Goal: Task Accomplishment & Management: Use online tool/utility

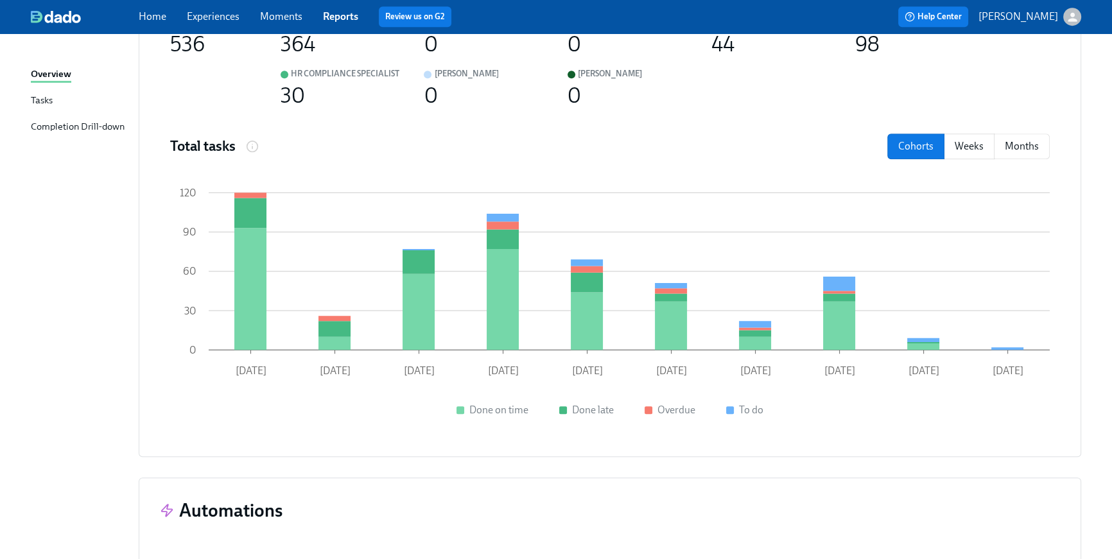
scroll to position [1323, 0]
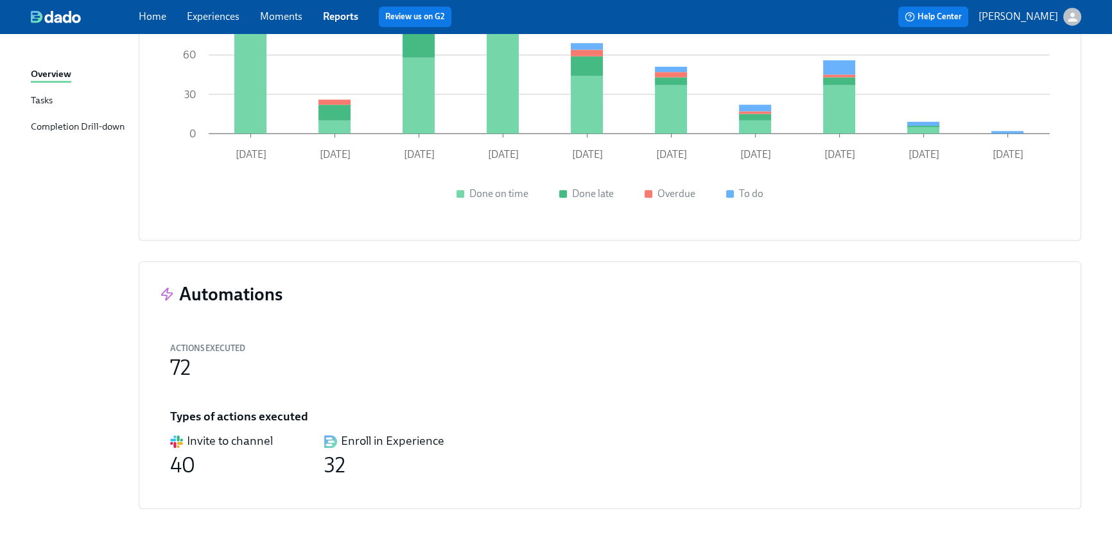
click at [142, 13] on link "Home" at bounding box center [153, 16] width 28 height 12
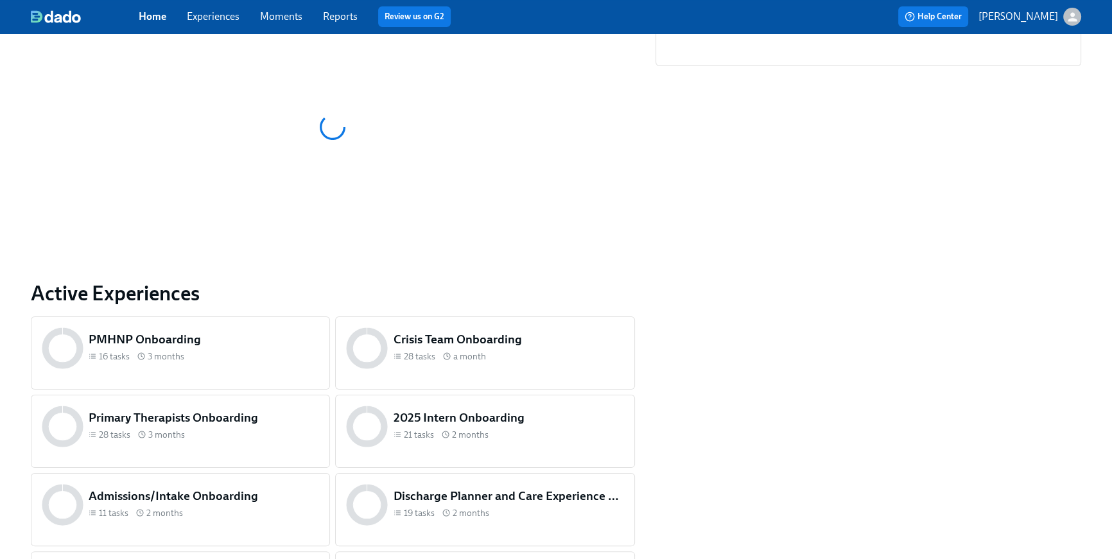
scroll to position [284, 0]
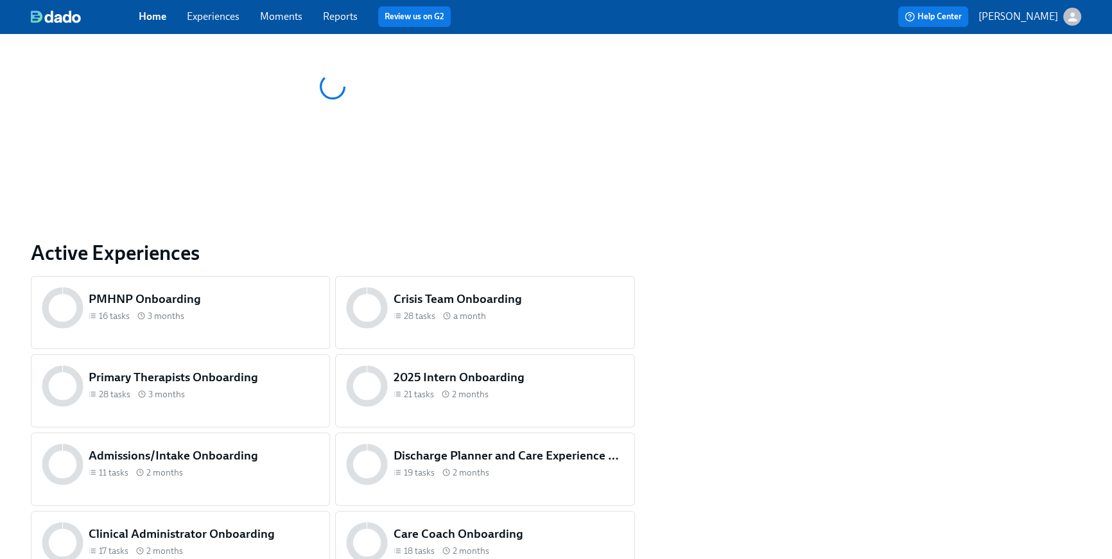
click at [214, 473] on div "11 tasks 2 months" at bounding box center [204, 473] width 231 height 12
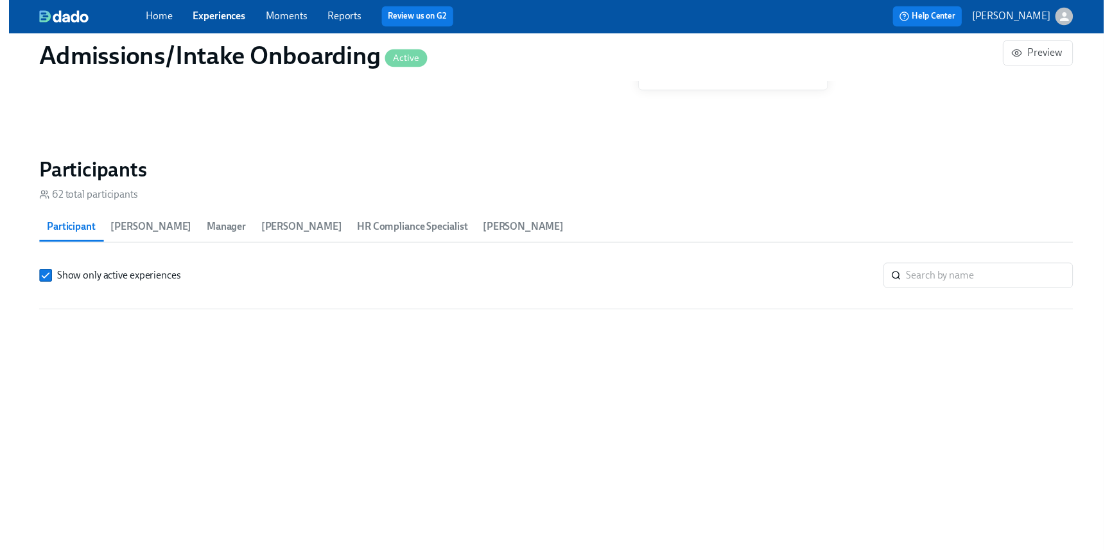
scroll to position [1053, 0]
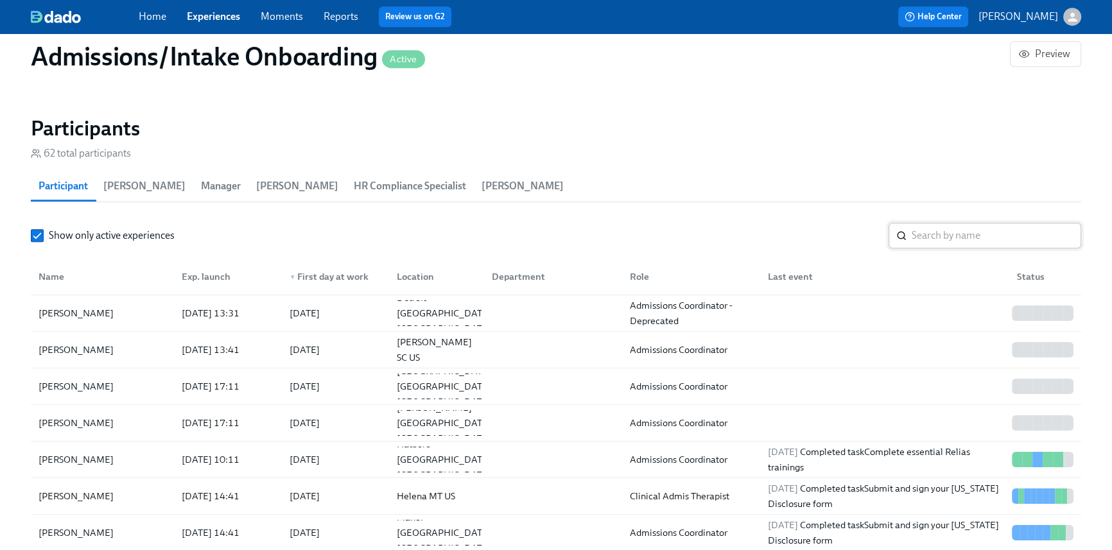
click at [940, 235] on input "search" at bounding box center [997, 236] width 170 height 26
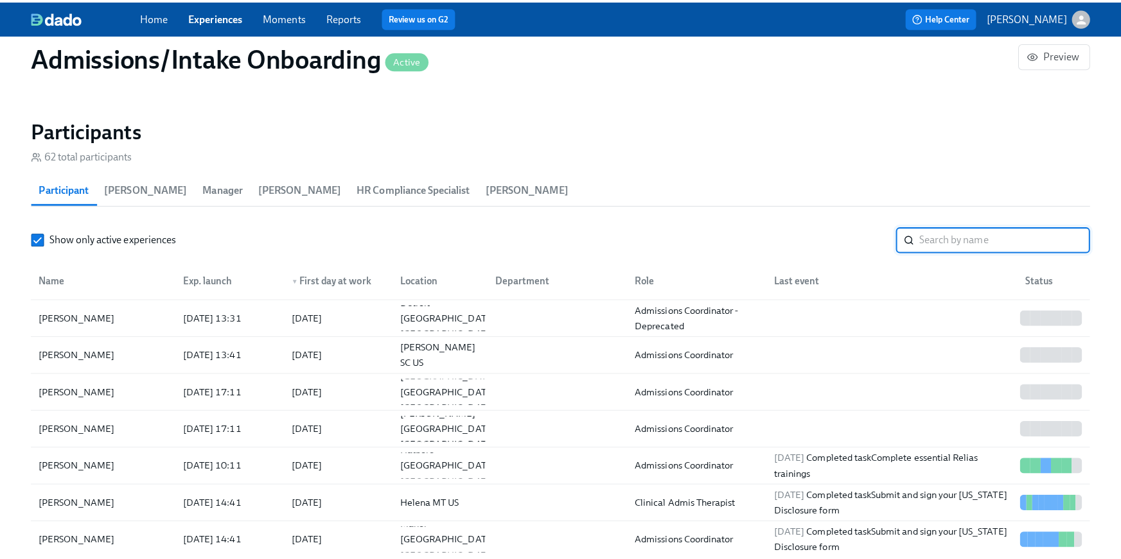
scroll to position [0, 5881]
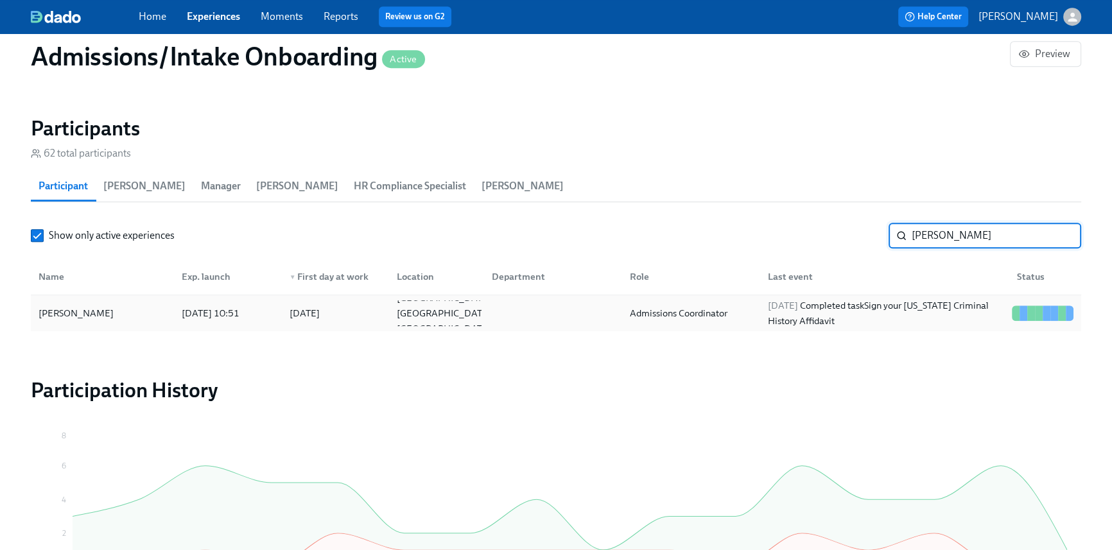
type input "[PERSON_NAME]"
click at [862, 311] on div "[DATE] Completed task Sign your [US_STATE] Criminal History Affidavit" at bounding box center [885, 313] width 244 height 31
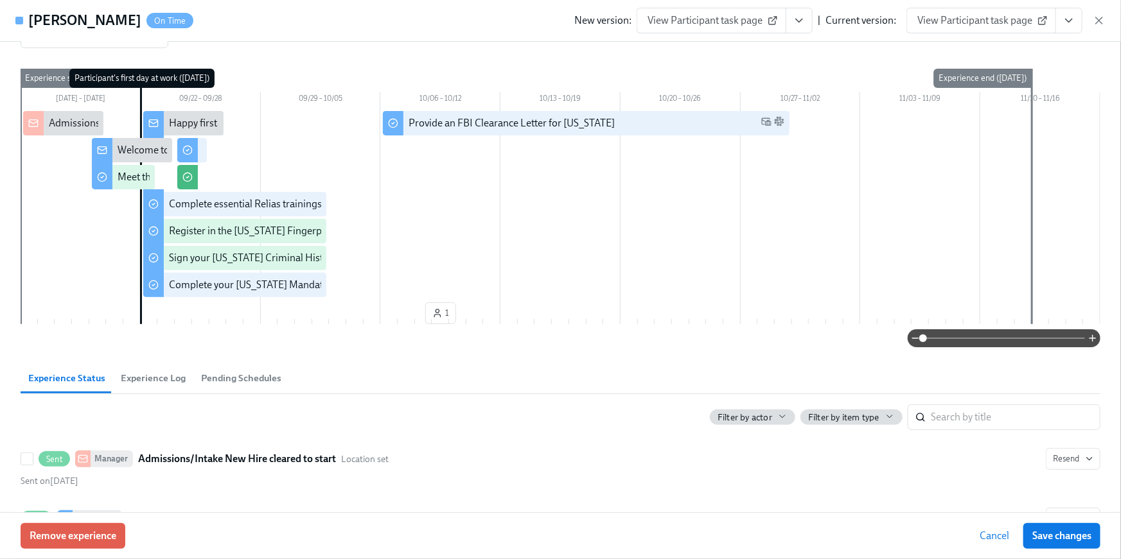
scroll to position [130, 0]
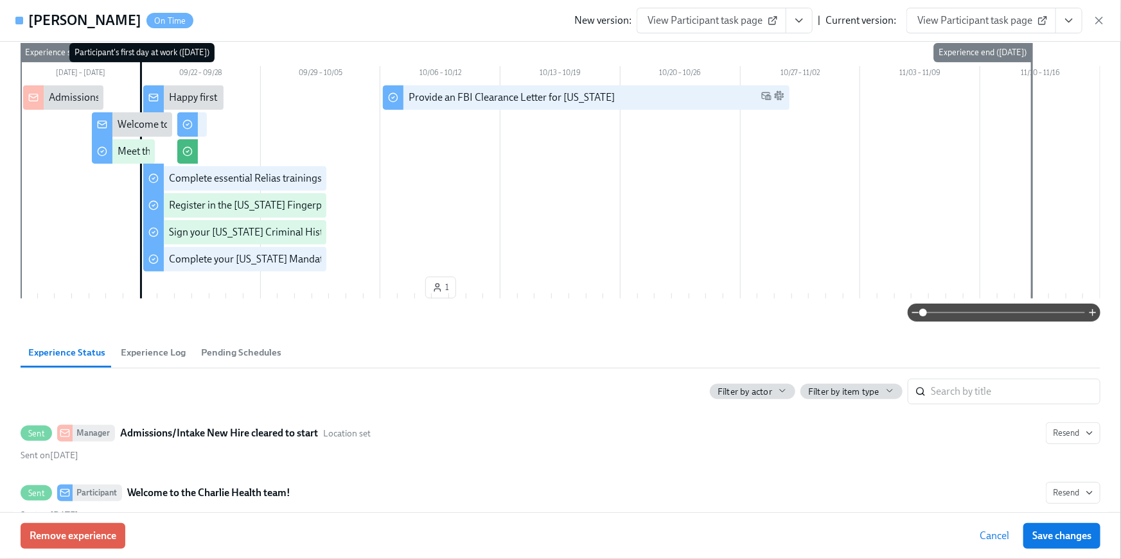
click at [1072, 21] on icon "View task page" at bounding box center [1068, 20] width 13 height 13
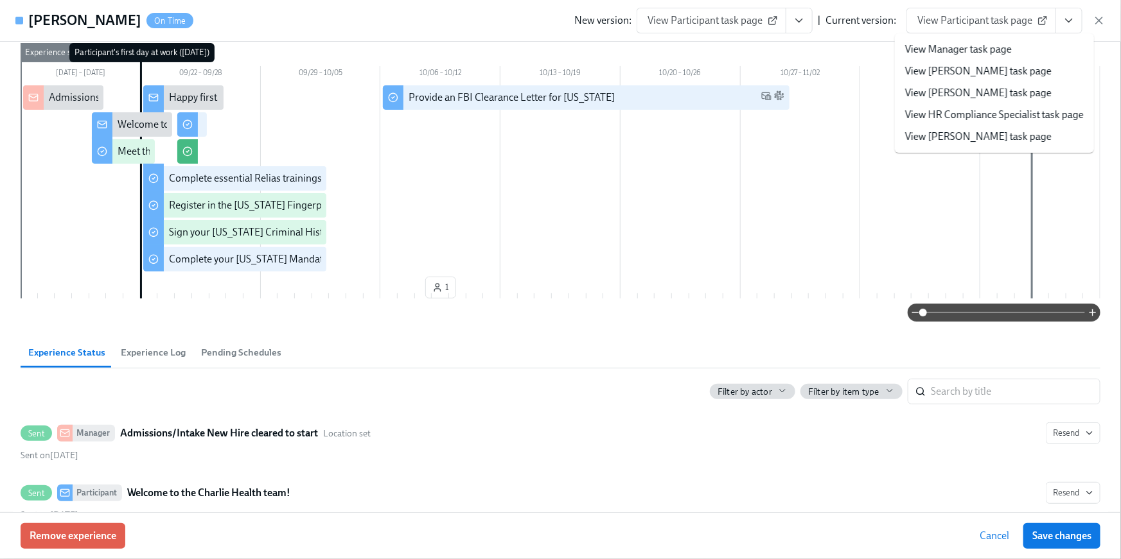
click at [1035, 115] on link "View HR Compliance Specialist task page" at bounding box center [994, 115] width 179 height 14
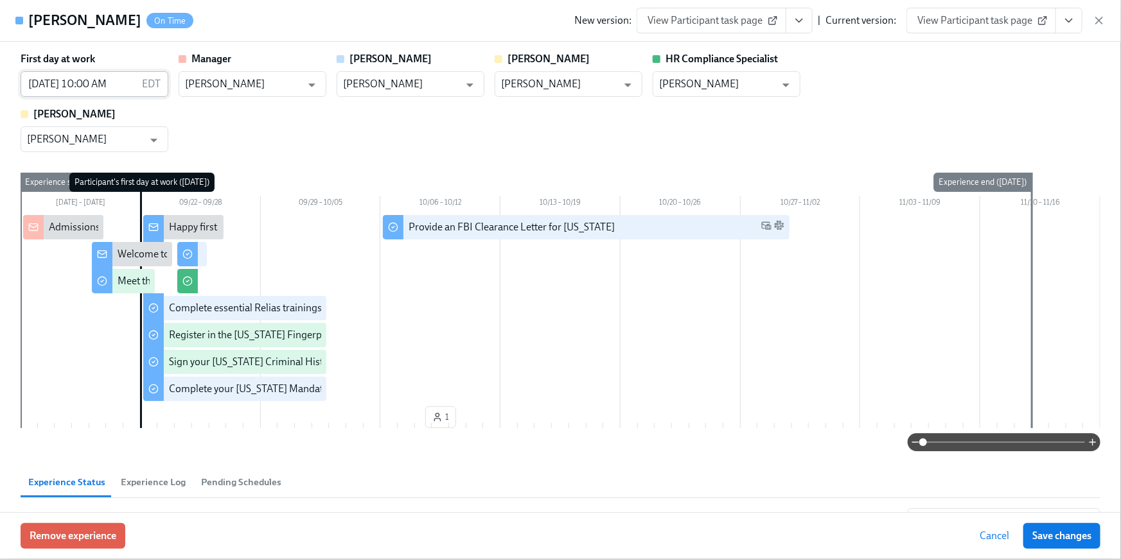
scroll to position [0, 0]
